Goal: Information Seeking & Learning: Learn about a topic

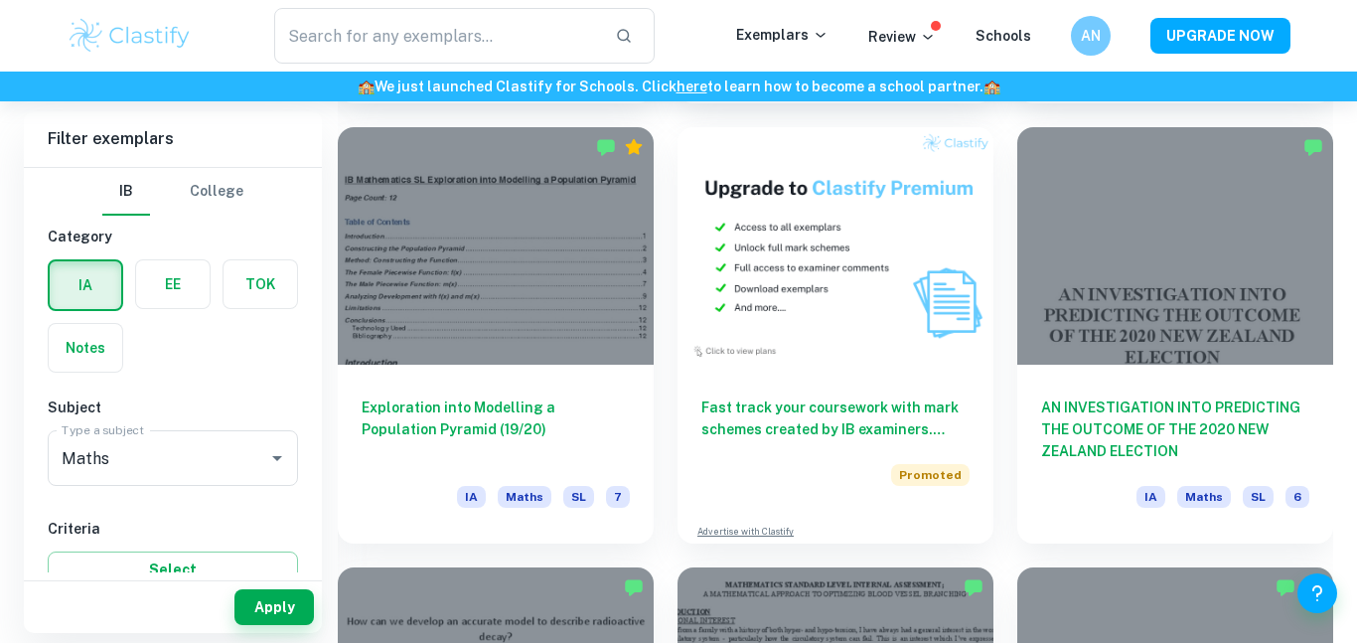
scroll to position [3619, 0]
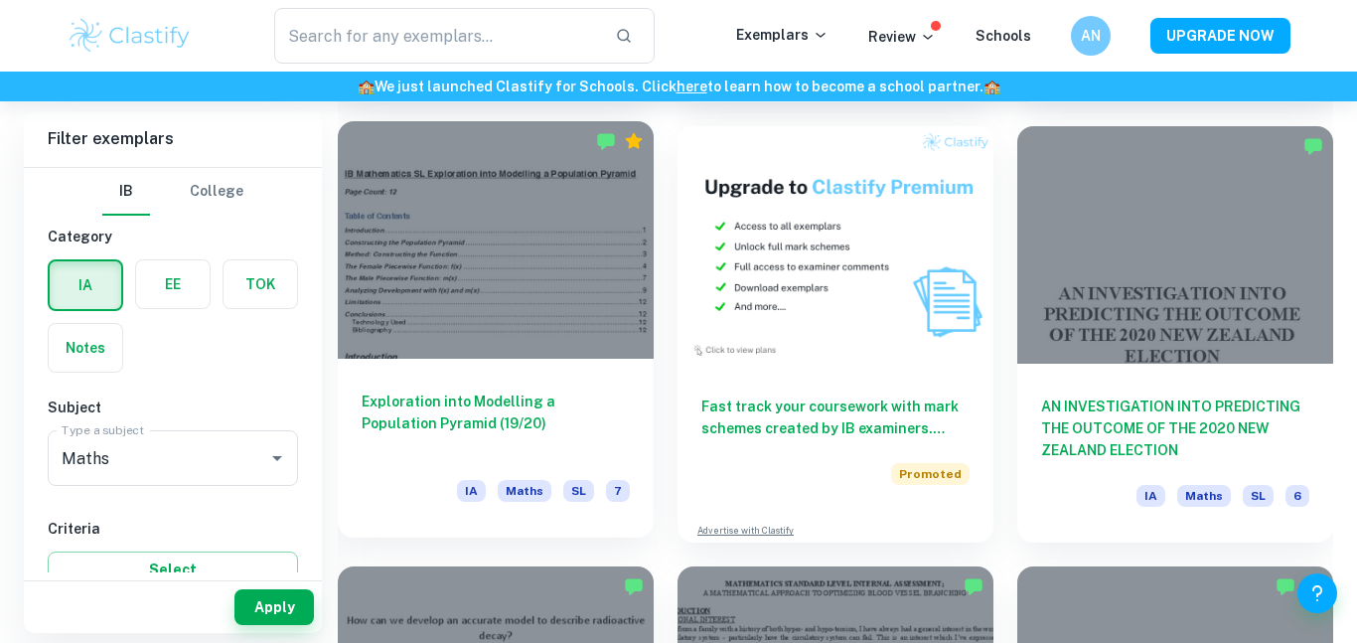
click at [425, 415] on h6 "Exploration into Modelling a Population Pyramid (19/20)" at bounding box center [496, 423] width 268 height 66
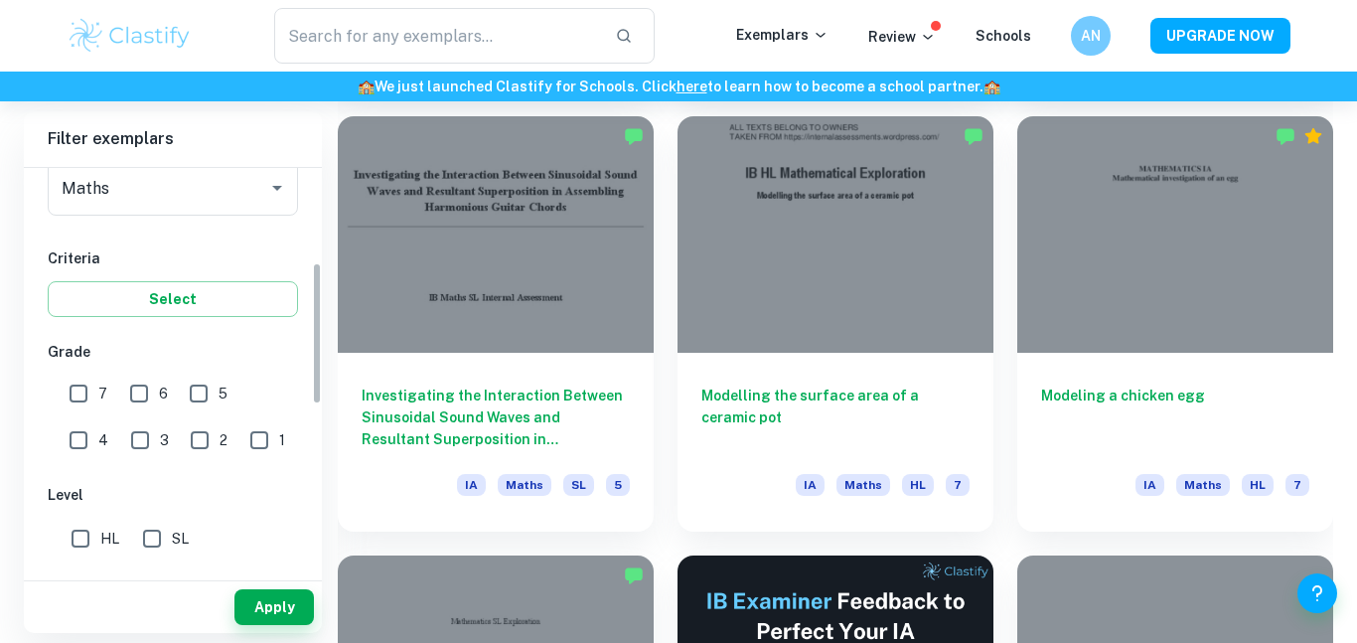
scroll to position [273, 0]
click at [74, 391] on input "7" at bounding box center [79, 390] width 40 height 40
checkbox input "true"
click at [150, 523] on input "SL" at bounding box center [152, 536] width 40 height 40
checkbox input "true"
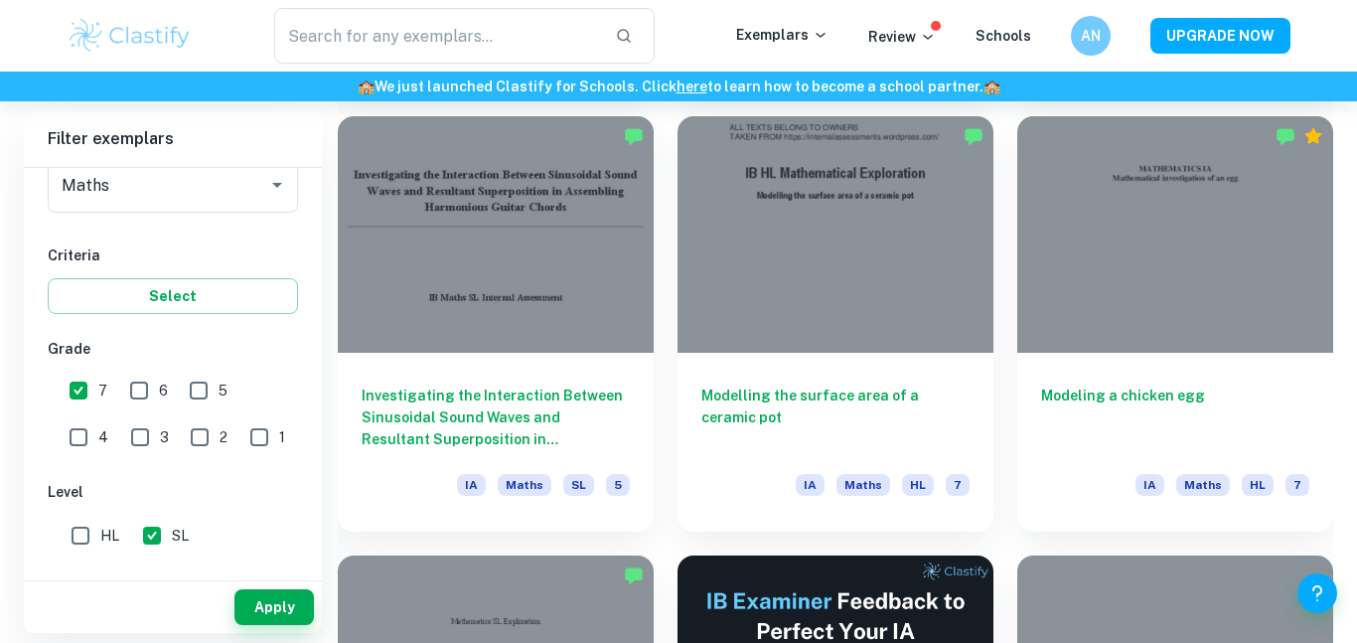
click at [122, 384] on input "6" at bounding box center [139, 390] width 40 height 40
checkbox input "true"
click at [284, 613] on button "Apply" at bounding box center [273, 607] width 79 height 36
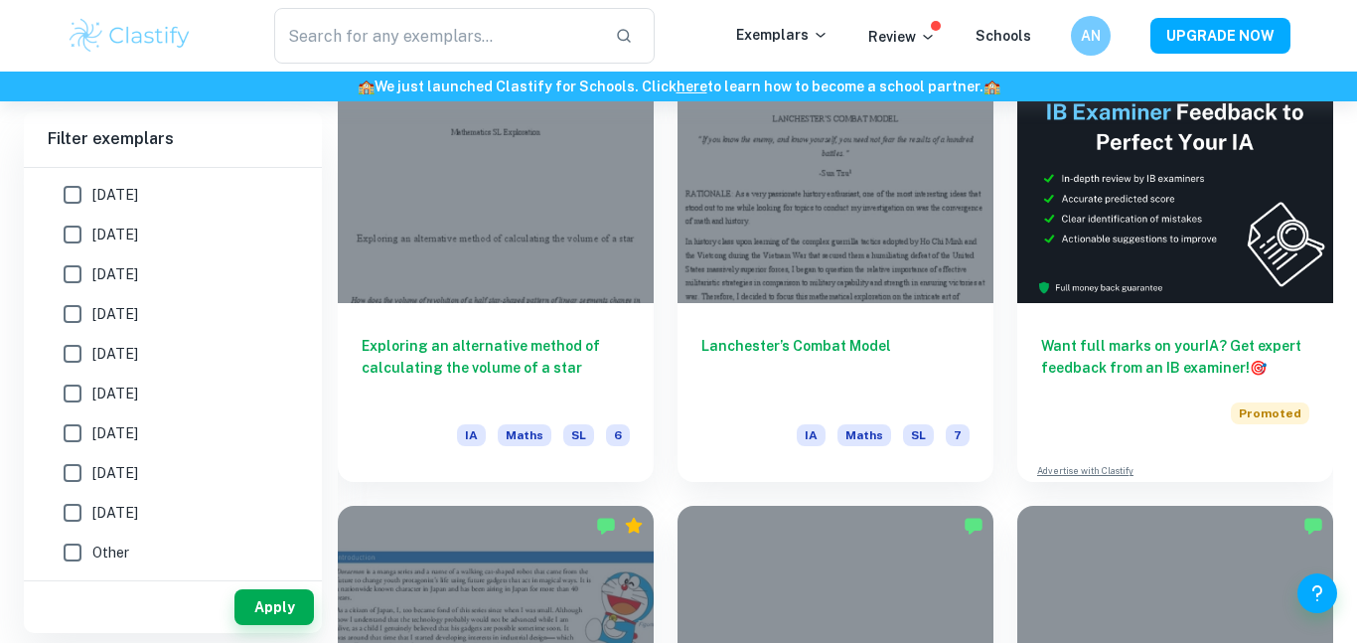
scroll to position [602, 0]
click at [61, 190] on input "[DATE]" at bounding box center [73, 195] width 40 height 40
checkbox input "true"
click at [72, 240] on input "[DATE]" at bounding box center [73, 235] width 40 height 40
checkbox input "true"
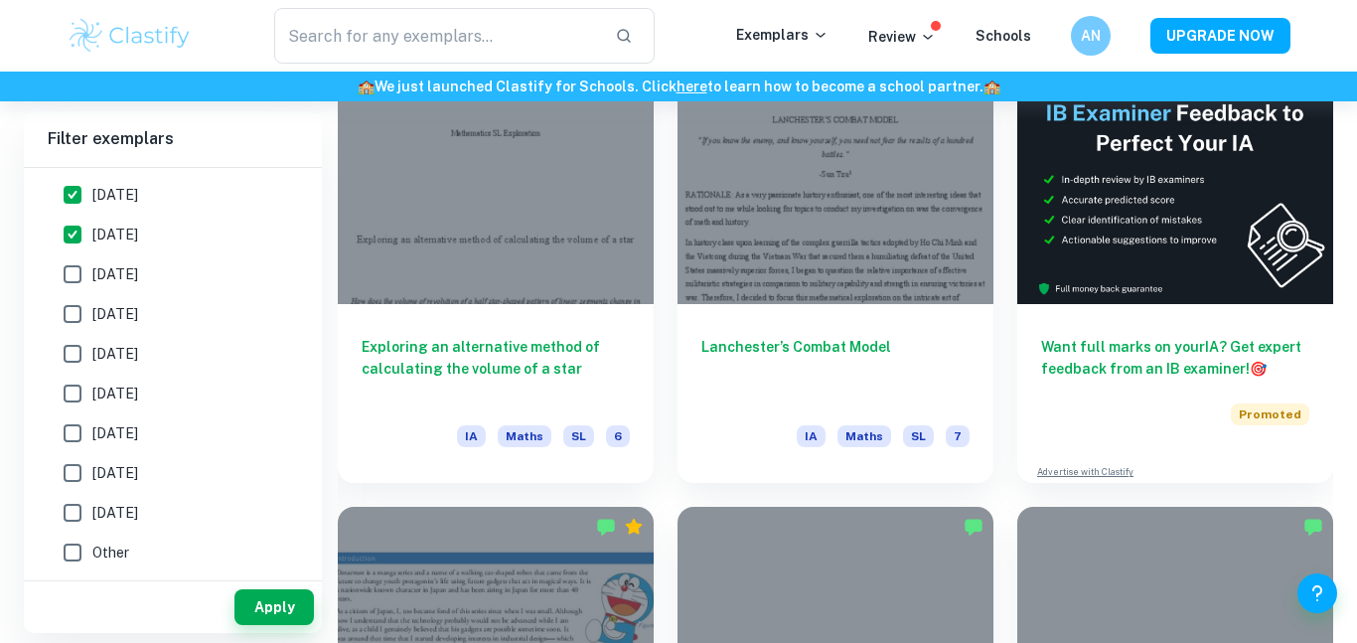
click at [64, 284] on input "[DATE]" at bounding box center [73, 274] width 40 height 40
checkbox input "true"
click at [62, 306] on input "[DATE]" at bounding box center [73, 314] width 40 height 40
checkbox input "true"
click at [67, 341] on input "[DATE]" at bounding box center [73, 354] width 40 height 40
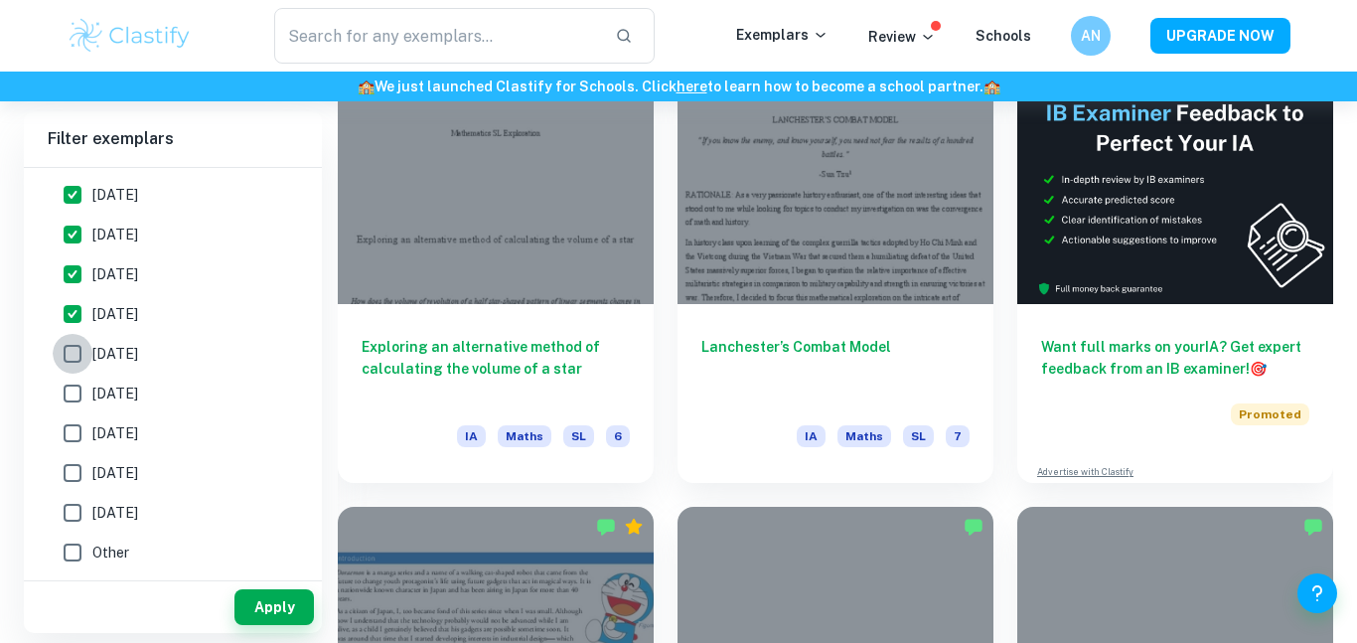
checkbox input "true"
click at [74, 400] on input "[DATE]" at bounding box center [73, 393] width 40 height 40
checkbox input "true"
click at [251, 611] on button "Apply" at bounding box center [273, 607] width 79 height 36
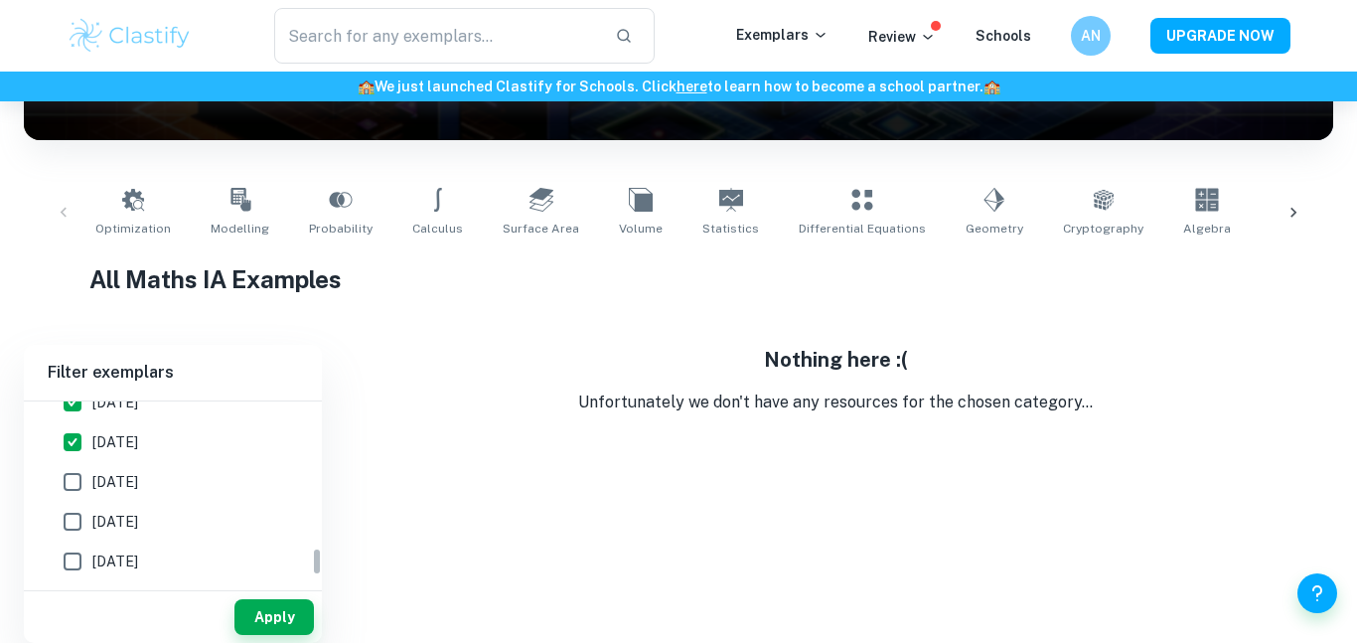
scroll to position [928, 0]
click at [74, 469] on input "[DATE]" at bounding box center [73, 483] width 40 height 40
checkbox input "true"
click at [249, 587] on div "Apply" at bounding box center [173, 612] width 298 height 61
click at [262, 614] on button "Apply" at bounding box center [273, 617] width 79 height 36
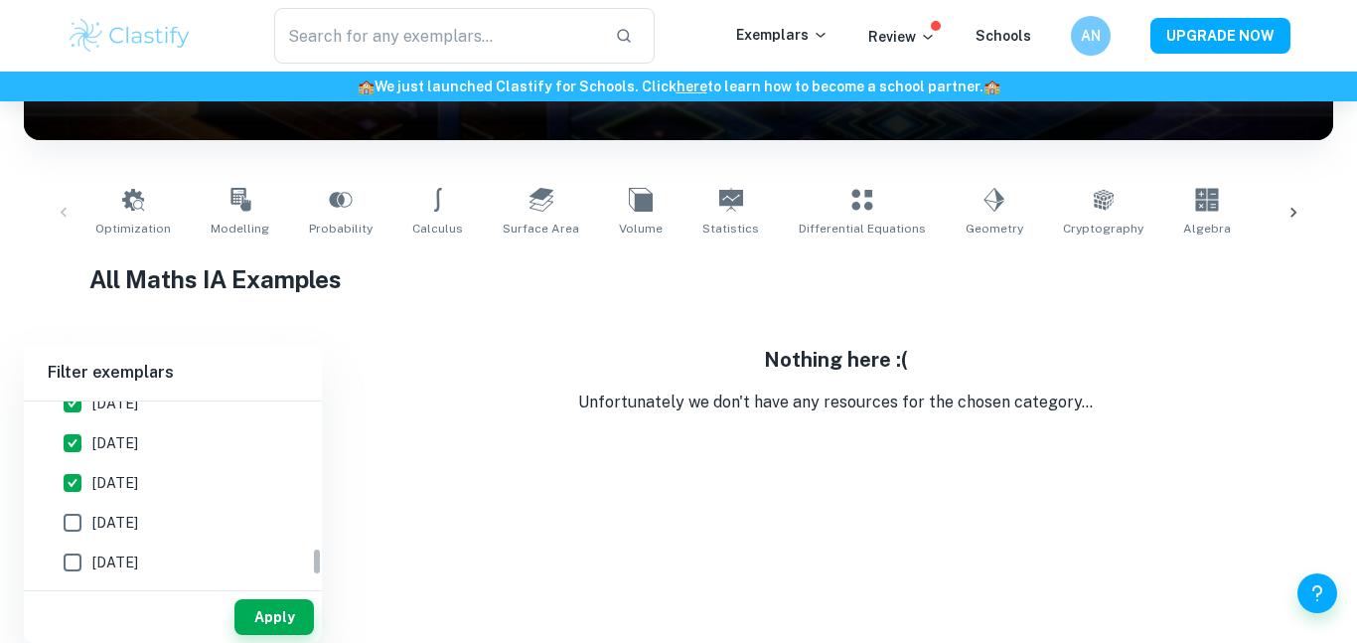
click at [56, 524] on input "[DATE]" at bounding box center [73, 523] width 40 height 40
checkbox input "true"
click at [288, 618] on button "Apply" at bounding box center [273, 617] width 79 height 36
click at [60, 561] on input "[DATE]" at bounding box center [73, 562] width 40 height 40
checkbox input "true"
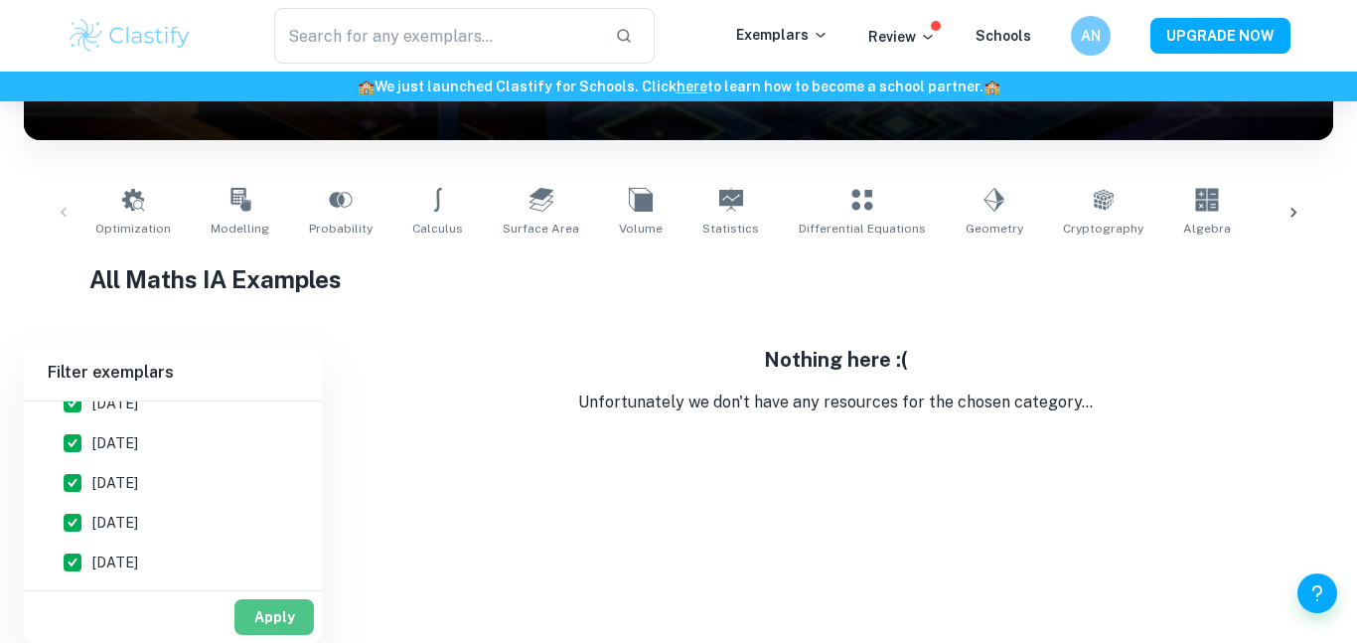
click at [253, 601] on button "Apply" at bounding box center [273, 617] width 79 height 36
click at [70, 547] on input "Other" at bounding box center [73, 562] width 40 height 40
checkbox input "true"
click at [311, 619] on button "Apply" at bounding box center [273, 617] width 79 height 36
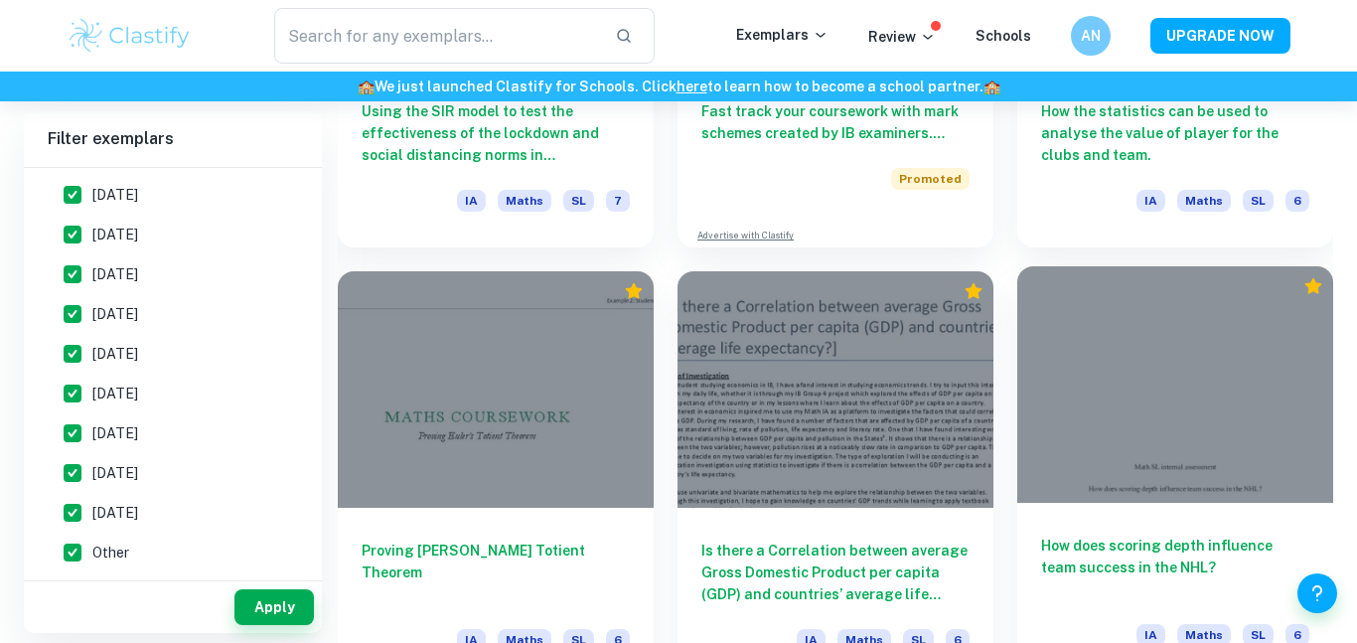
scroll to position [3959, 0]
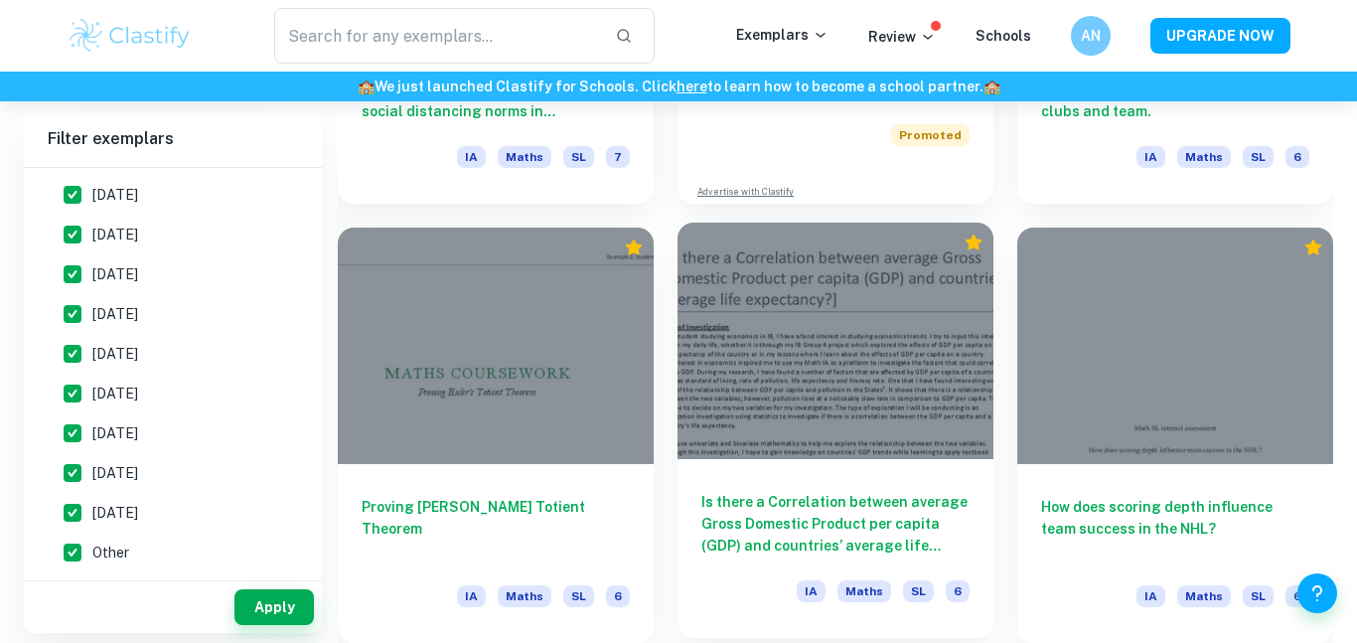
click at [885, 530] on h6 "Is there a Correlation between average Gross Domestic Product per capita (GDP) …" at bounding box center [835, 524] width 268 height 66
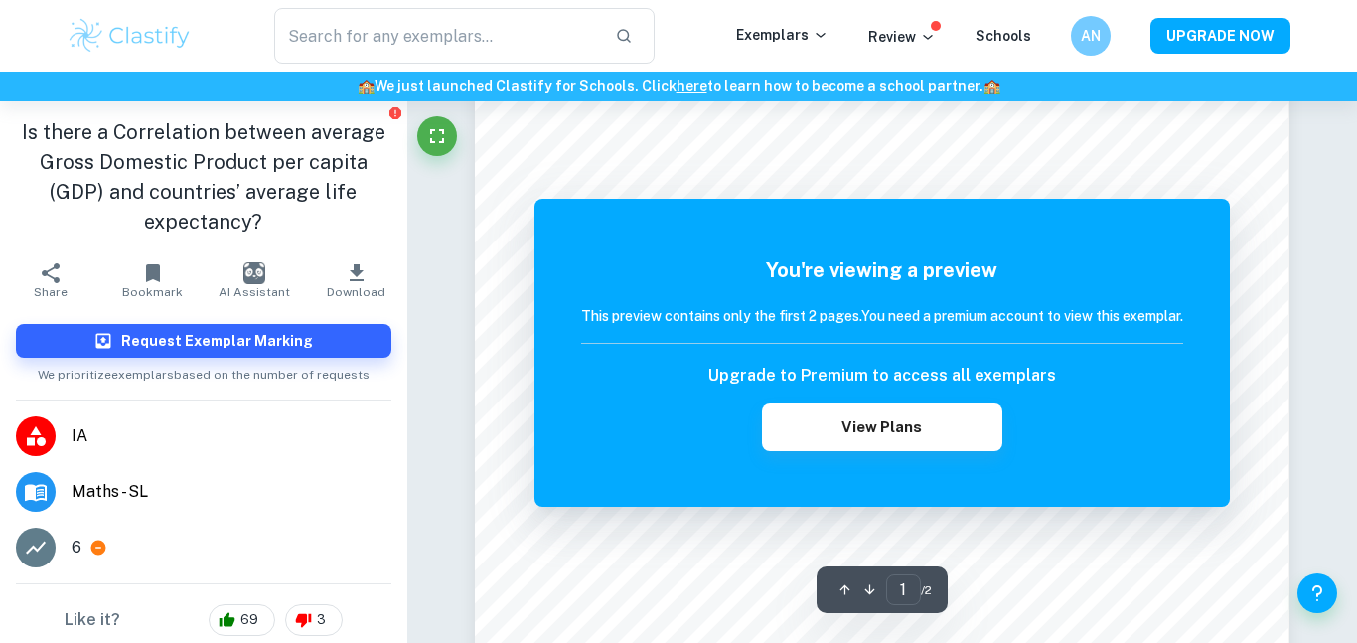
scroll to position [466, 0]
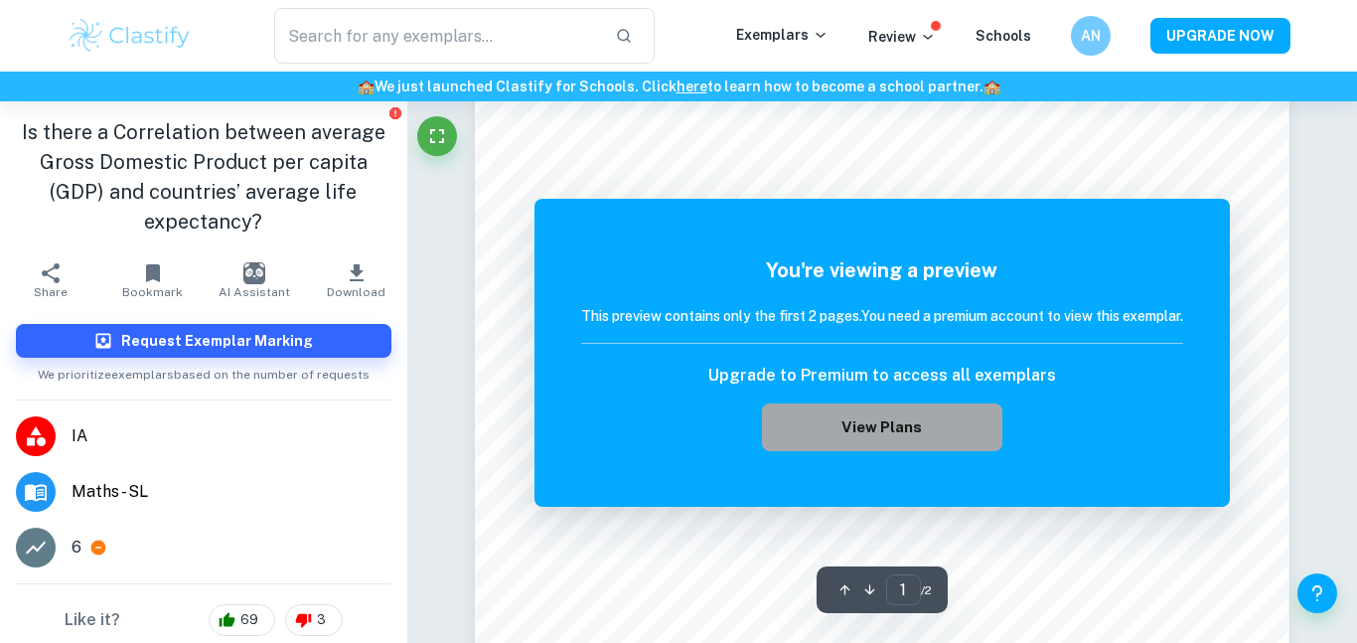
click at [895, 423] on button "View Plans" at bounding box center [882, 427] width 240 height 48
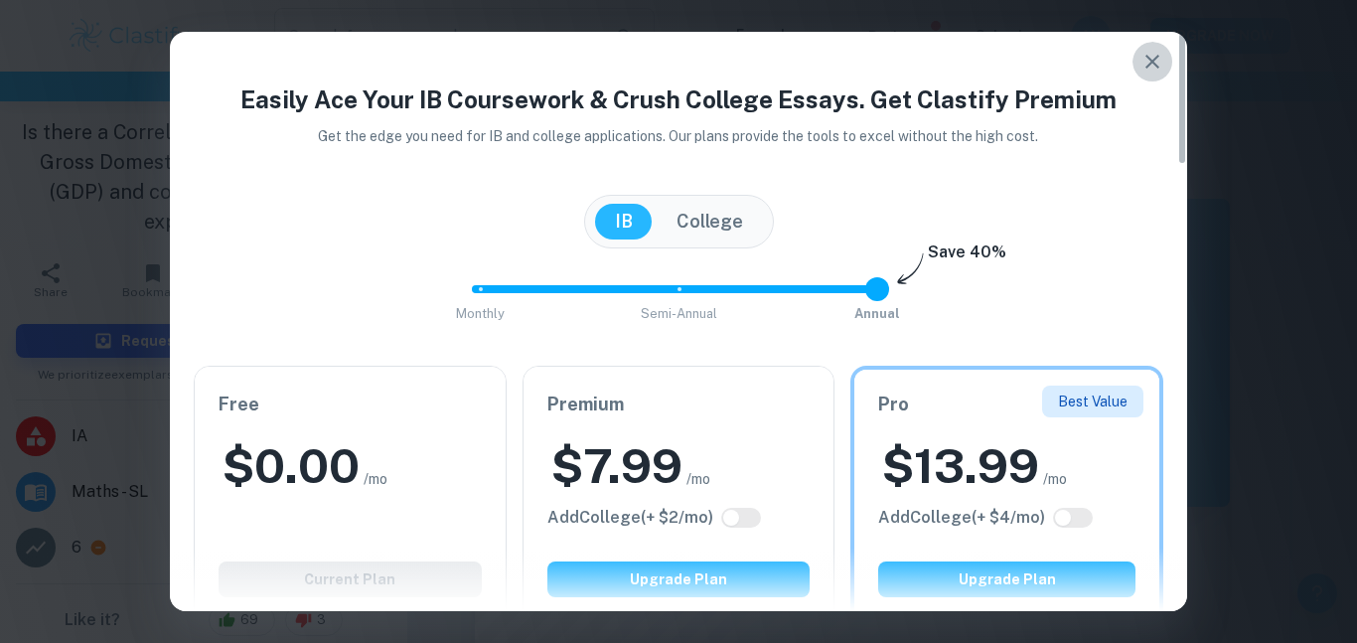
click at [1142, 58] on icon "button" at bounding box center [1152, 62] width 24 height 24
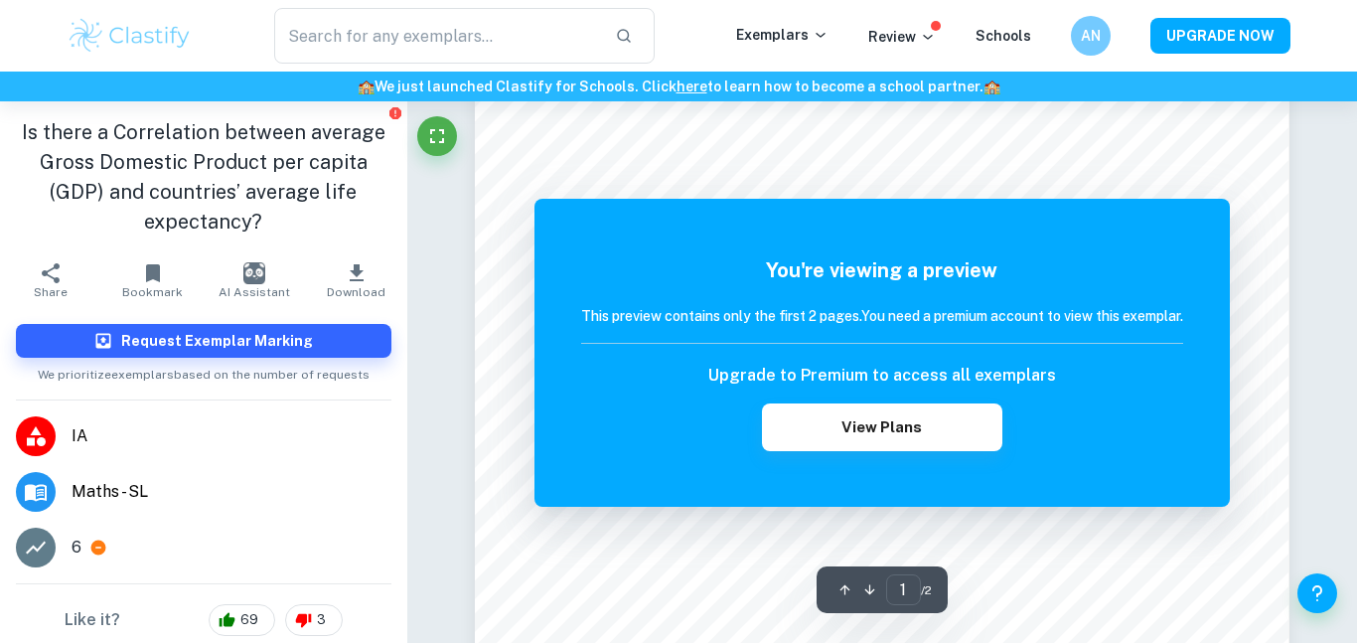
scroll to position [369, 0]
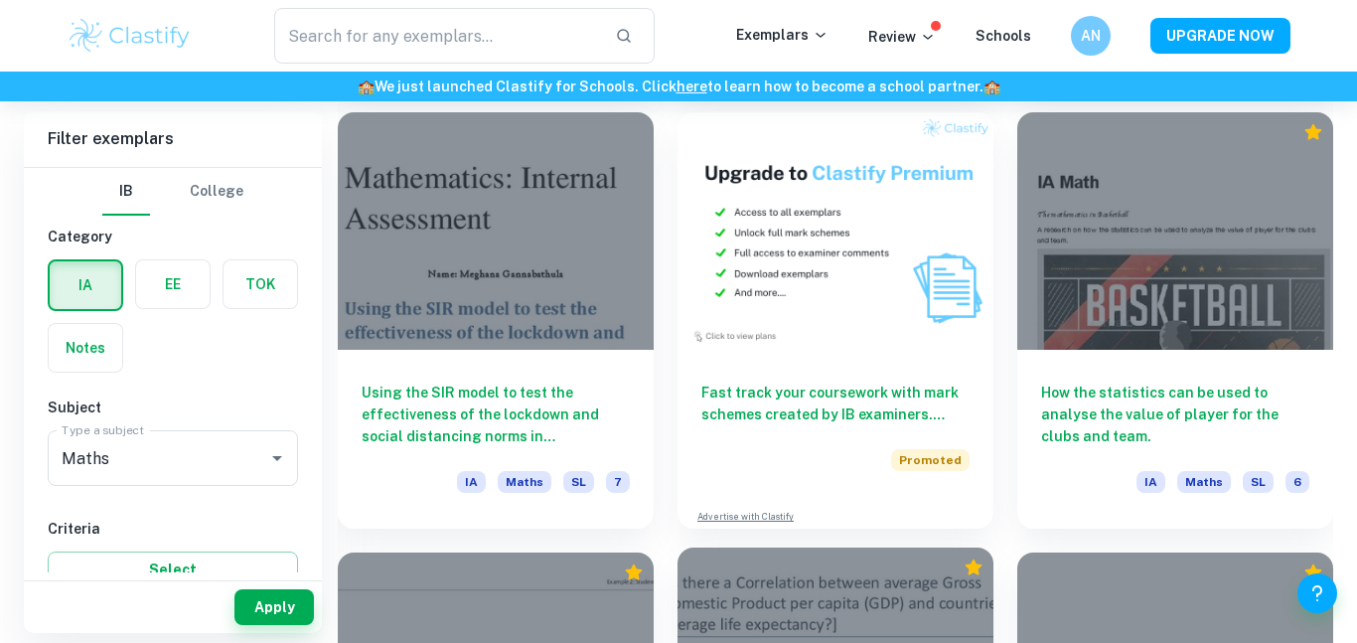
scroll to position [3632, 0]
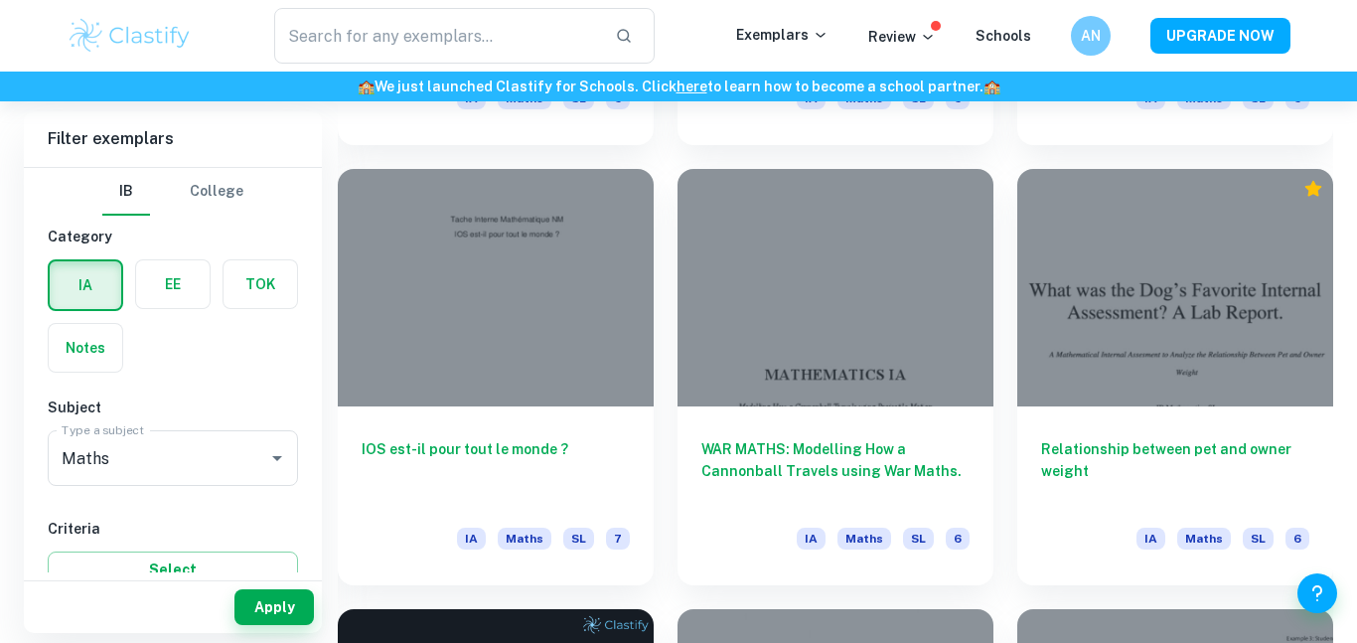
scroll to position [2668, 0]
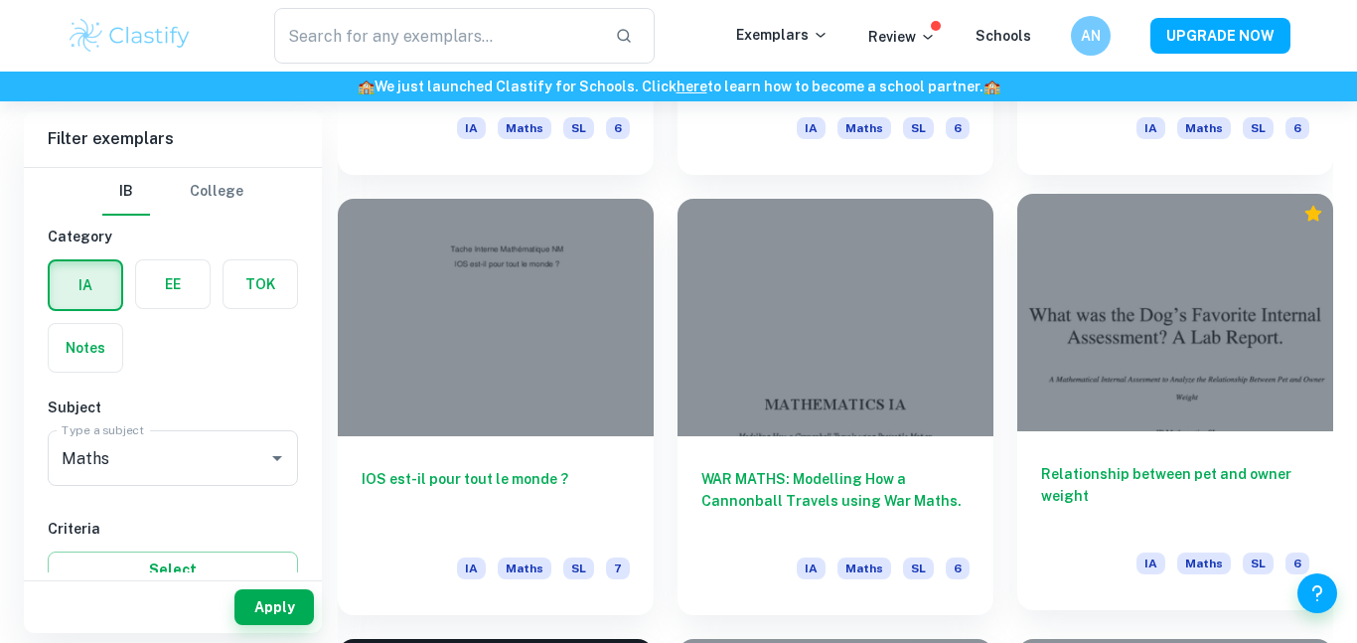
click at [1185, 508] on h6 "Relationship between pet and owner weight" at bounding box center [1175, 496] width 268 height 66
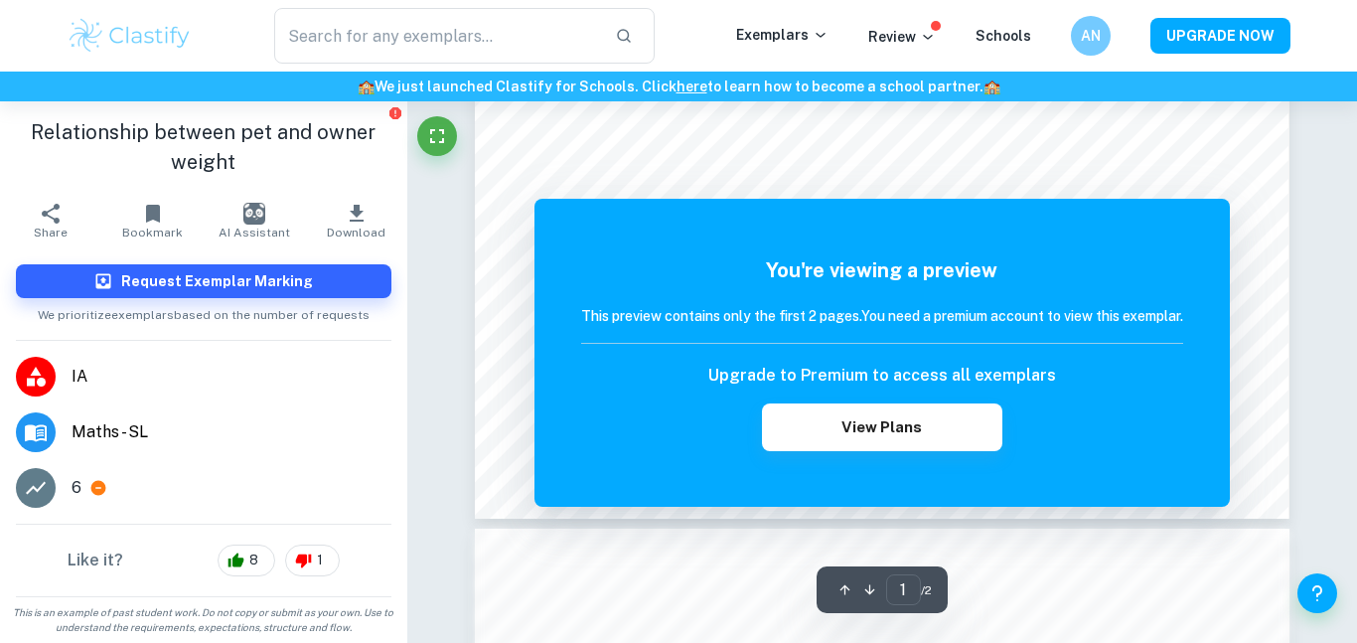
scroll to position [661, 0]
click at [249, 128] on h1 "Relationship between pet and owner weight" at bounding box center [203, 147] width 375 height 60
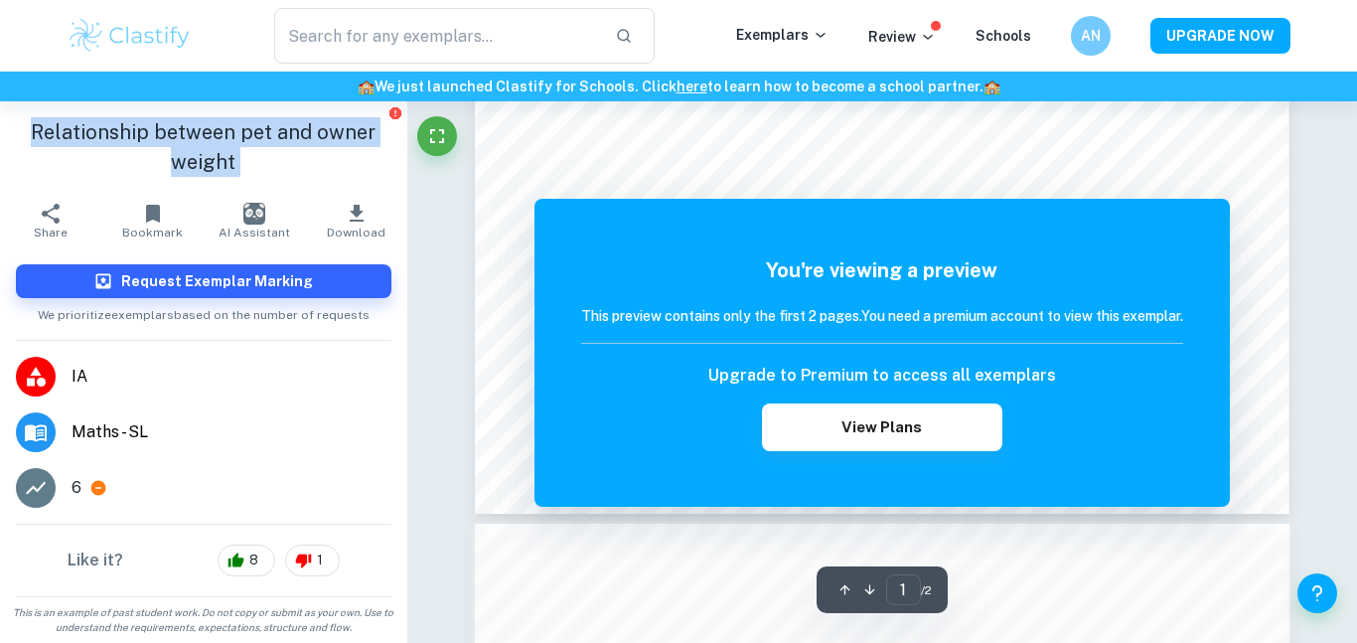
click at [249, 128] on h1 "Relationship between pet and owner weight" at bounding box center [203, 147] width 375 height 60
copy aside "Relationship between pet and owner weight Share"
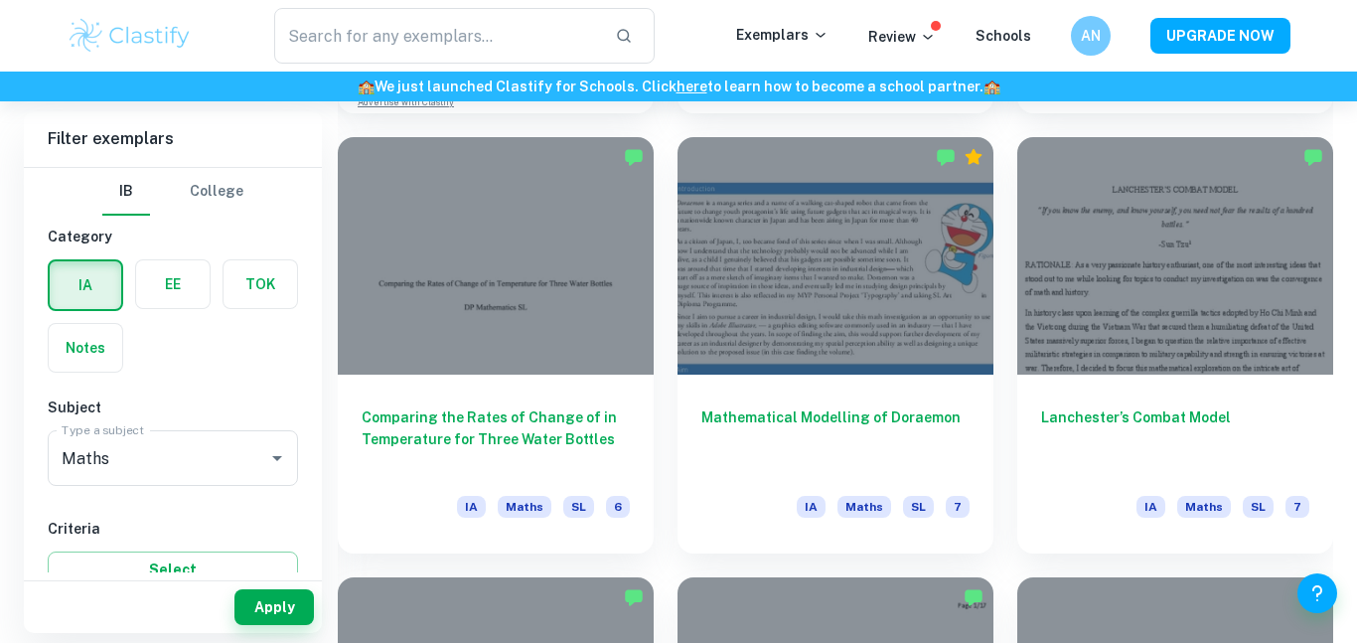
scroll to position [1838, 0]
